Goal: Check status: Check status

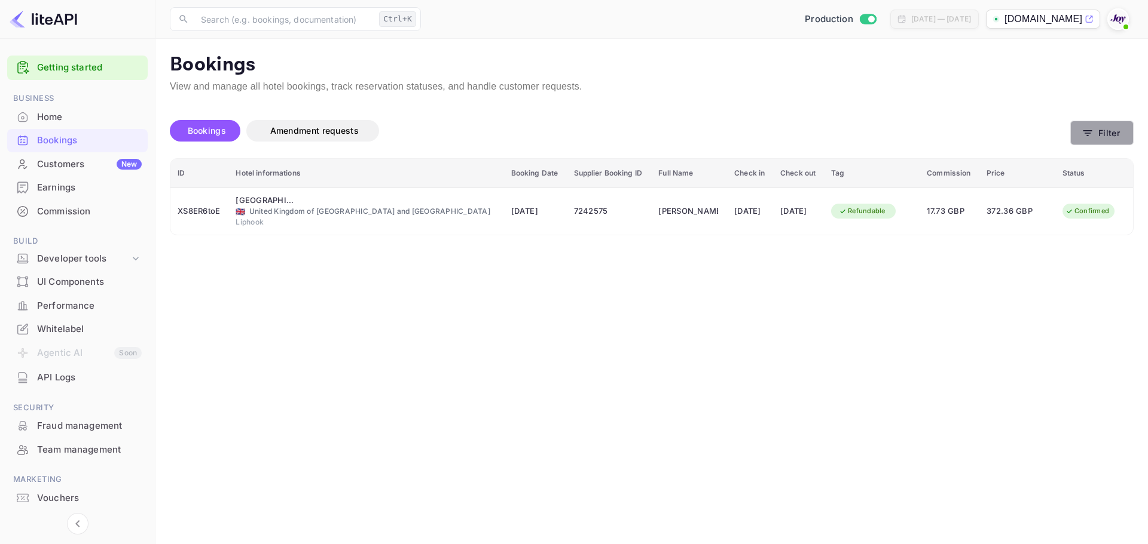
click at [1085, 137] on icon "button" at bounding box center [1087, 133] width 12 height 12
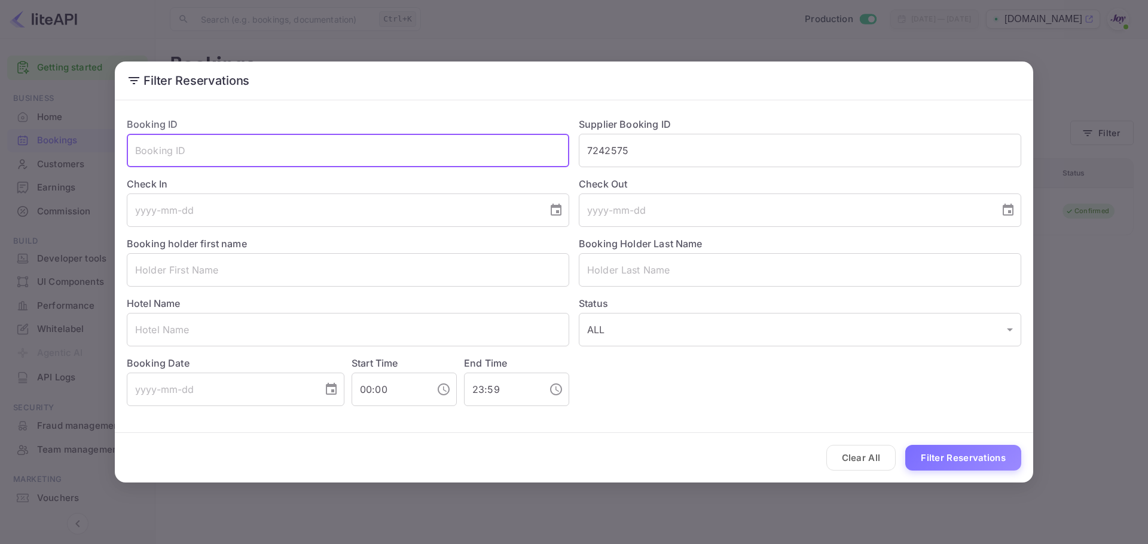
click at [495, 142] on input "text" at bounding box center [348, 150] width 442 height 33
click at [627, 148] on input "7242575" at bounding box center [800, 150] width 442 height 33
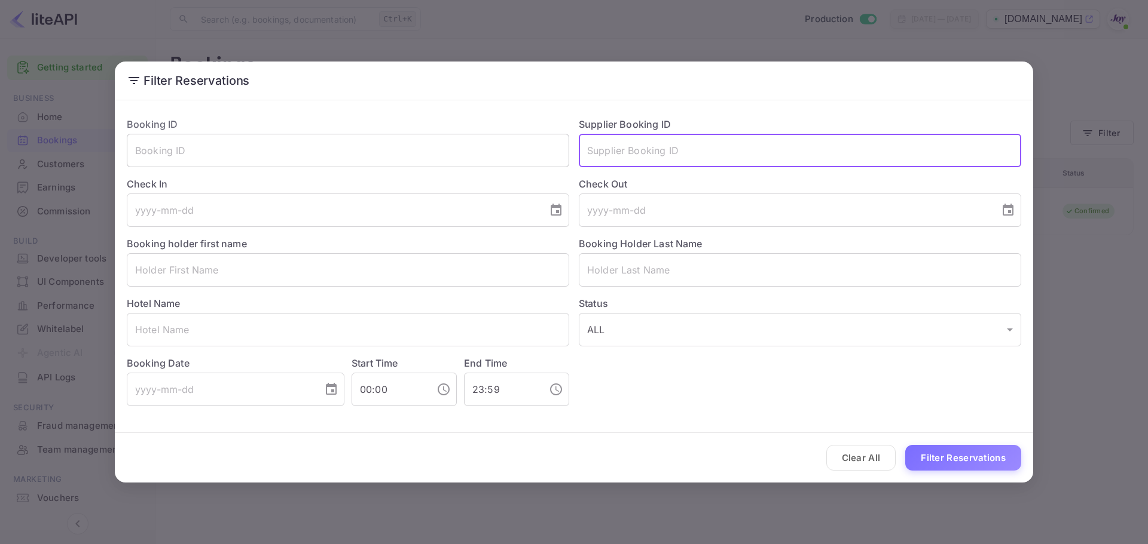
drag, startPoint x: 408, startPoint y: 145, endPoint x: 418, endPoint y: 135, distance: 14.4
click at [408, 146] on input "text" at bounding box center [348, 150] width 442 height 33
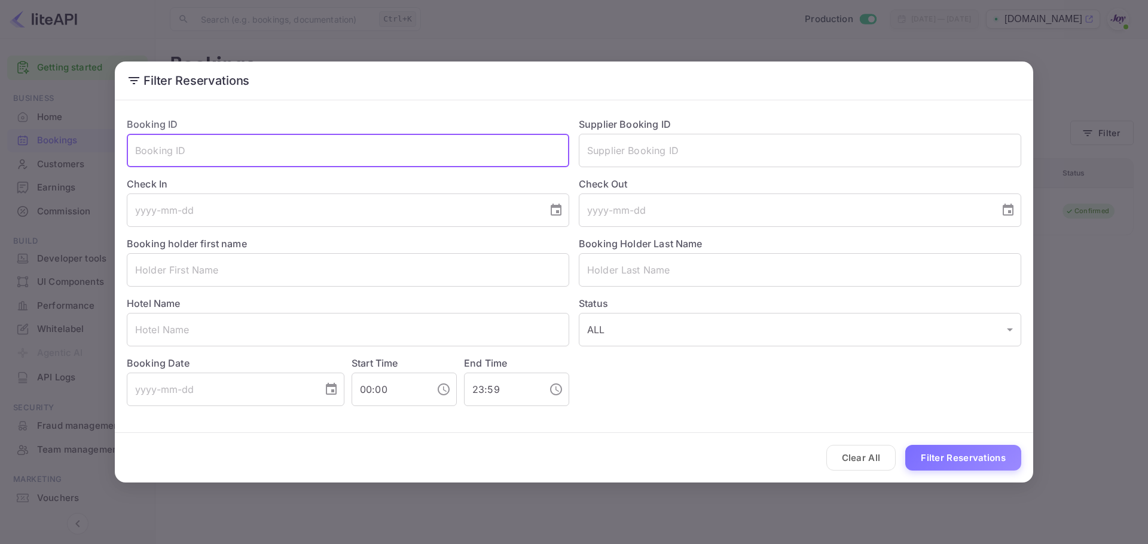
paste input "098454f217"
type input "098454f217"
click at [905, 445] on button "Filter Reservations" at bounding box center [963, 458] width 116 height 26
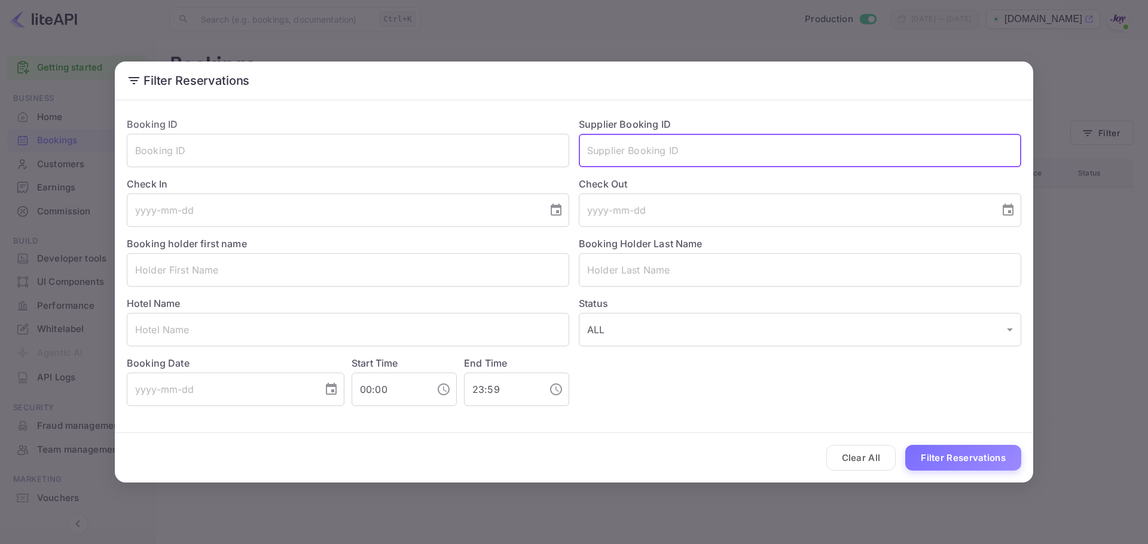
click at [623, 151] on input "text" at bounding box center [800, 150] width 442 height 33
paste input "098454f217"
type input "098454f217"
click at [905, 445] on button "Filter Reservations" at bounding box center [963, 458] width 116 height 26
click at [663, 150] on input "098454f217" at bounding box center [800, 150] width 442 height 33
